Goal: Task Accomplishment & Management: Manage account settings

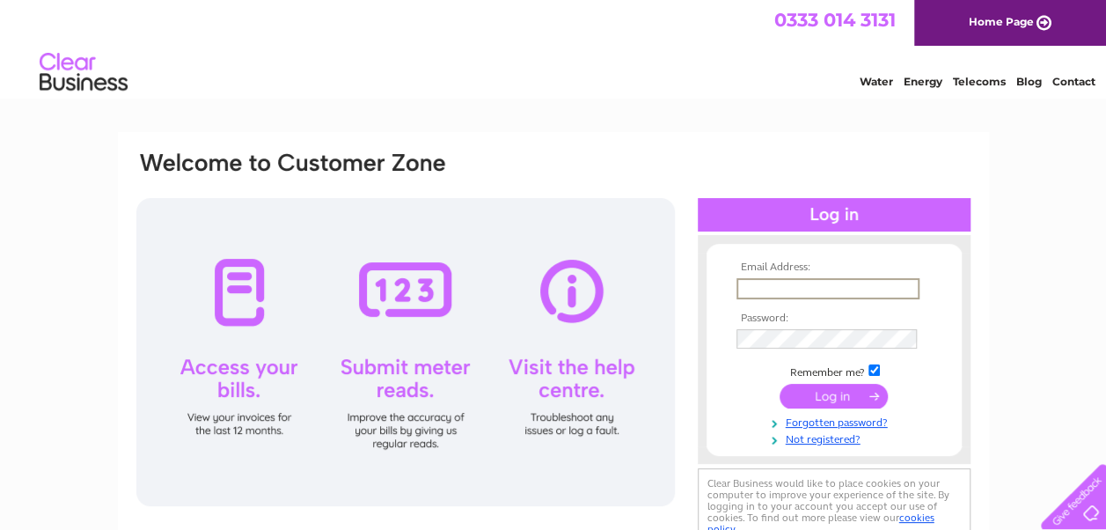
click at [760, 290] on input "text" at bounding box center [828, 288] width 183 height 21
type input "sylvia.louthtandc@gmail.com"
click at [825, 394] on input "submit" at bounding box center [834, 394] width 108 height 25
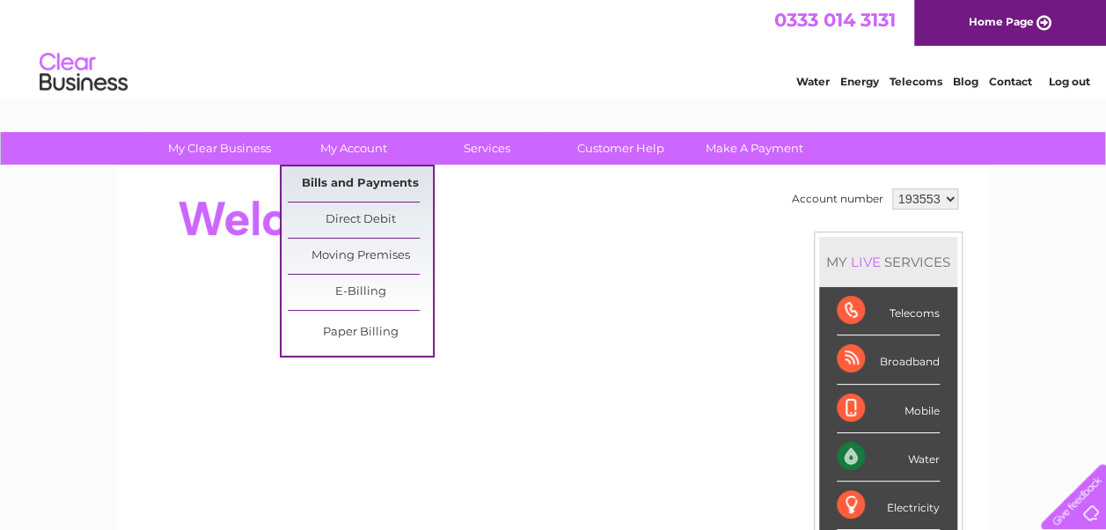
click at [339, 181] on link "Bills and Payments" at bounding box center [360, 183] width 145 height 35
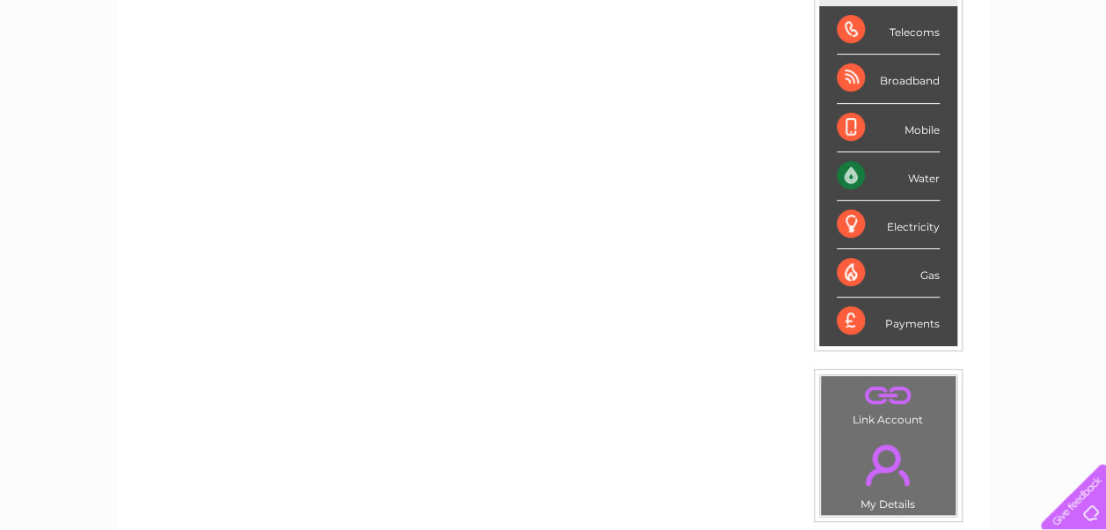
scroll to position [305, 0]
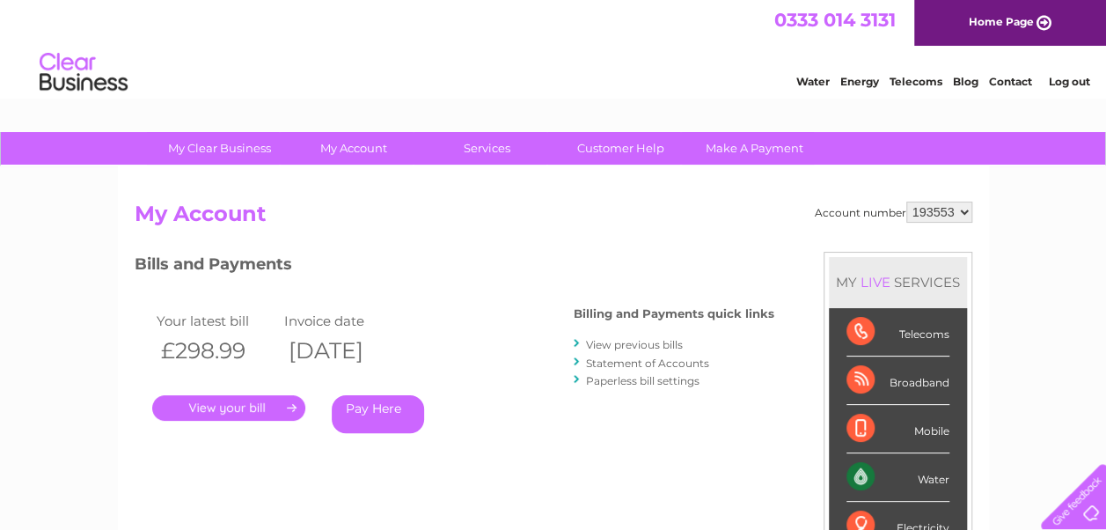
click at [222, 408] on link "." at bounding box center [228, 408] width 153 height 26
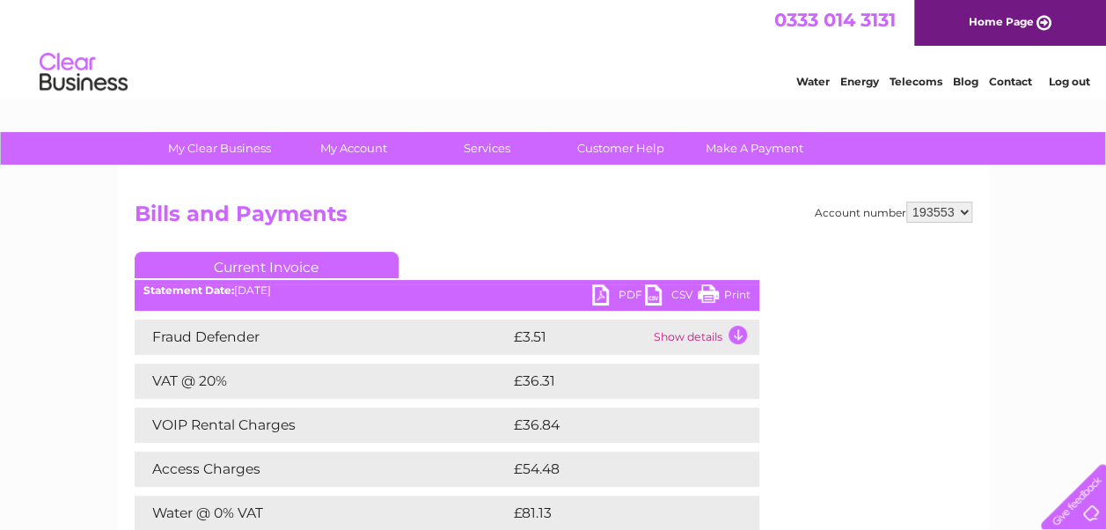
click at [592, 290] on link "PDF" at bounding box center [618, 297] width 53 height 26
click at [598, 296] on link "PDF" at bounding box center [618, 297] width 53 height 26
